Goal: Download file/media

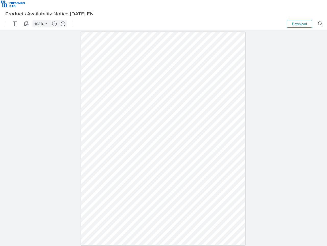
click at [15, 24] on img "Panel" at bounding box center [15, 23] width 5 height 5
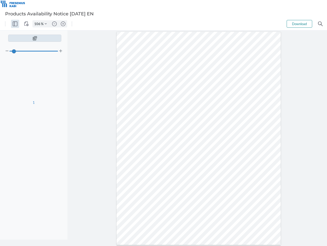
click at [26, 24] on img "View Controls" at bounding box center [26, 23] width 5 height 5
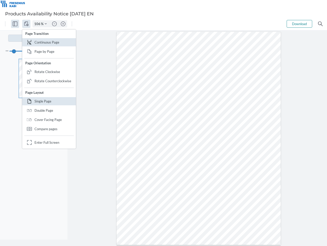
click at [38, 24] on input "106" at bounding box center [37, 23] width 8 height 5
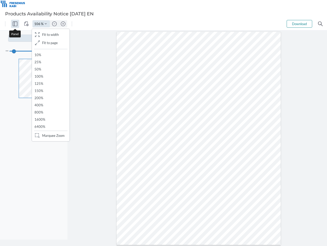
click at [46, 24] on img "Zoom Controls" at bounding box center [46, 24] width 2 height 2
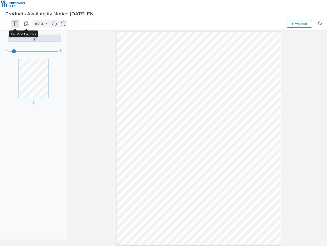
click at [54, 24] on img "Zoom out" at bounding box center [54, 23] width 5 height 5
click at [63, 24] on img "Zoom in" at bounding box center [63, 23] width 5 height 5
type input "106"
click at [300, 24] on button "Download" at bounding box center [300, 24] width 26 height 8
click at [321, 24] on img "Search" at bounding box center [320, 23] width 5 height 5
